Goal: Find specific page/section: Find specific page/section

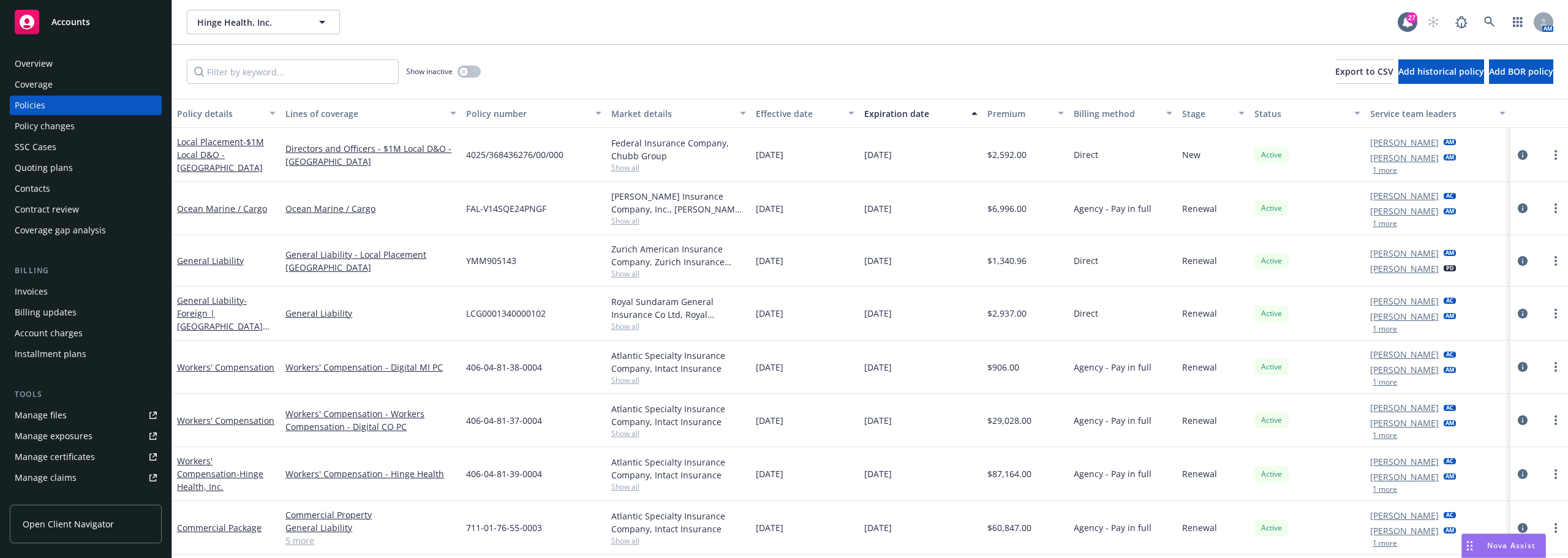
click at [578, 389] on div "406-04-81-38-0004" at bounding box center [534, 367] width 145 height 53
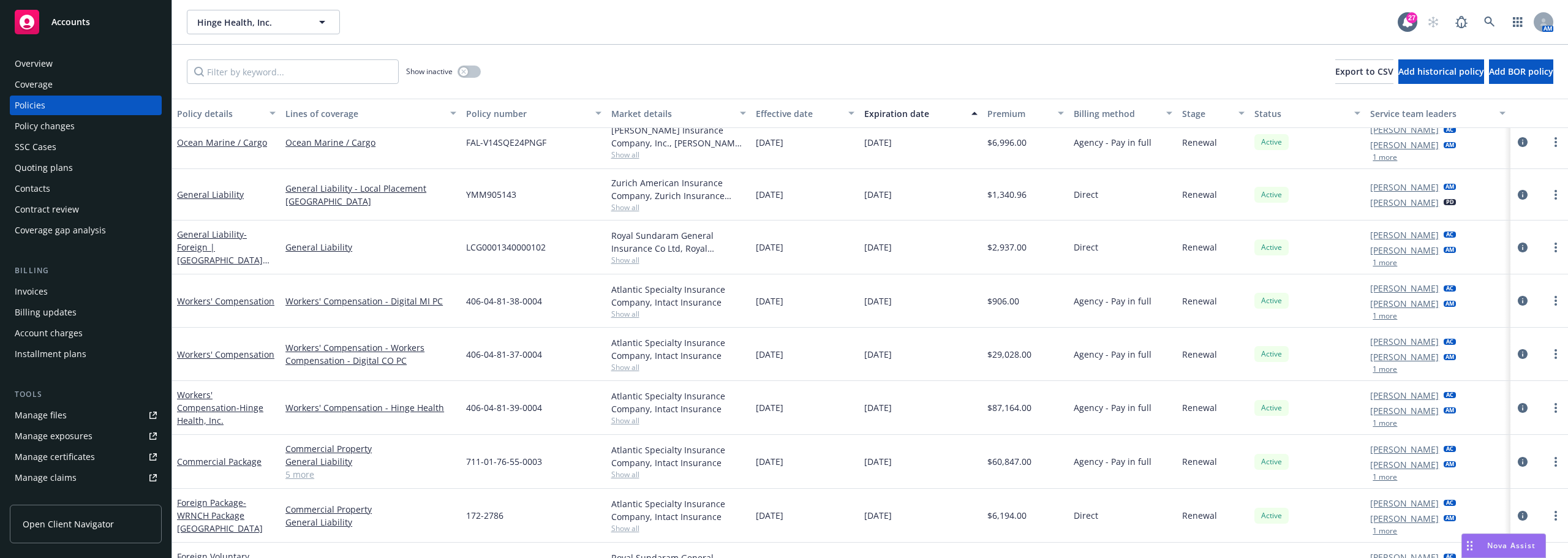
scroll to position [123, 0]
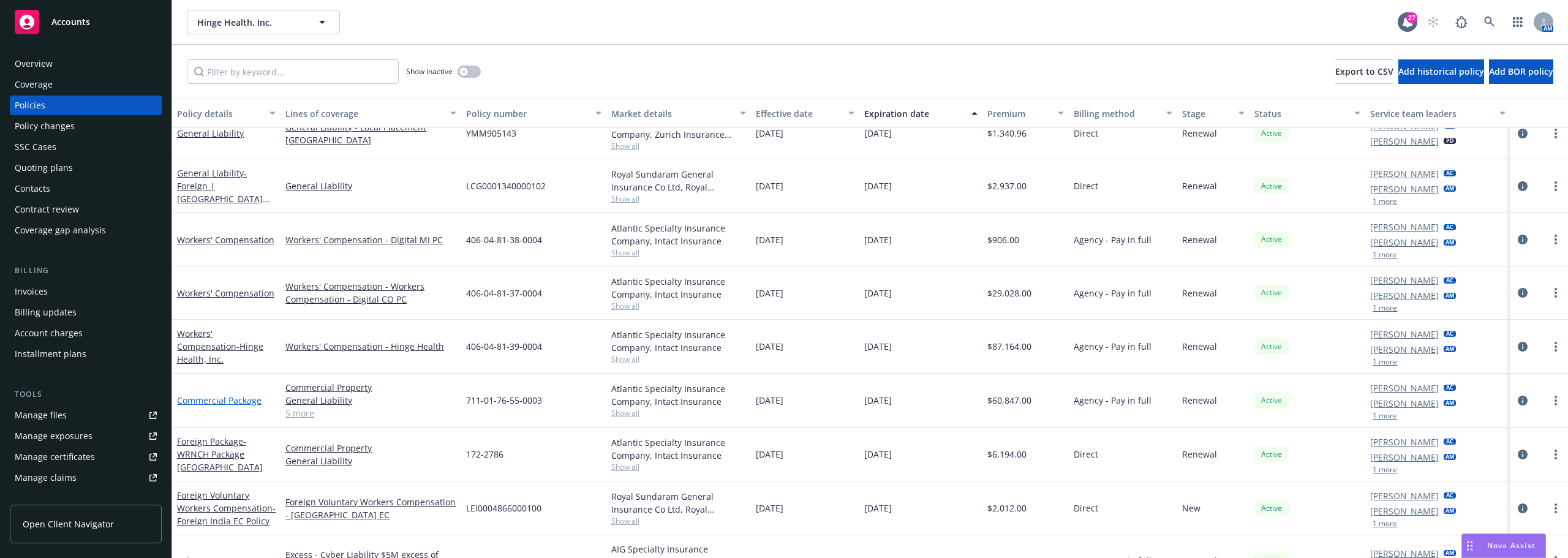
click at [226, 402] on link "Commercial Package" at bounding box center [219, 400] width 84 height 12
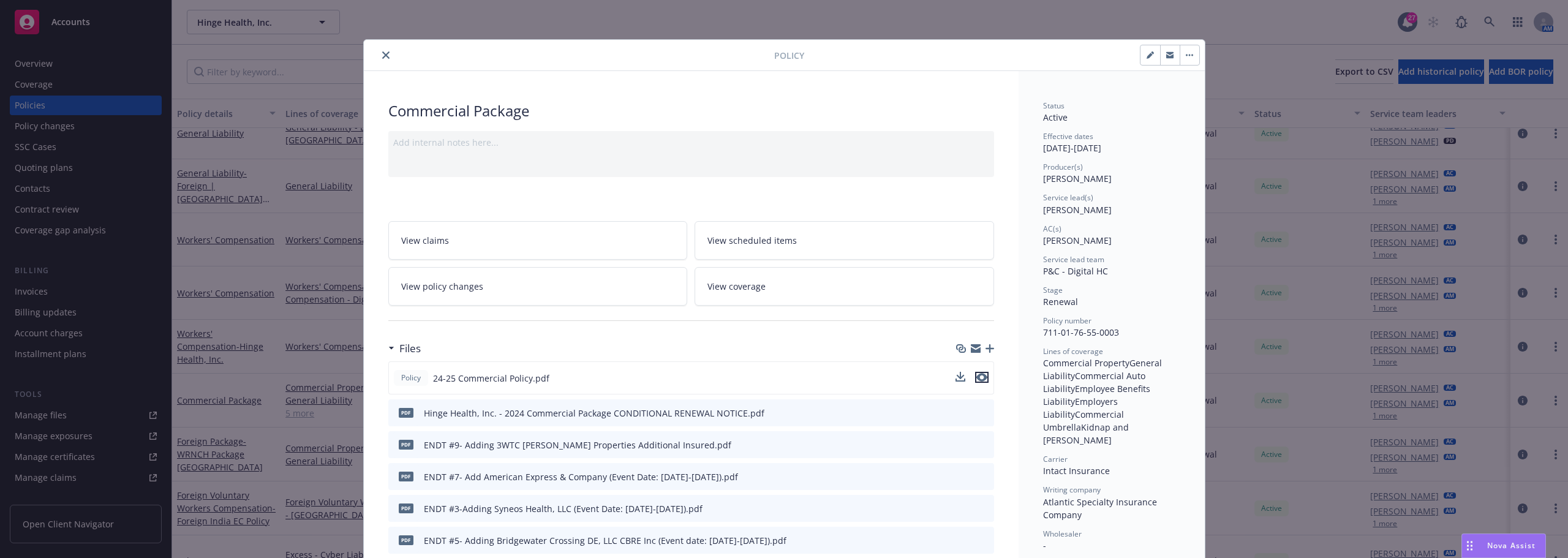
click at [977, 378] on icon "preview file" at bounding box center [982, 377] width 11 height 9
